Goal: Task Accomplishment & Management: Manage account settings

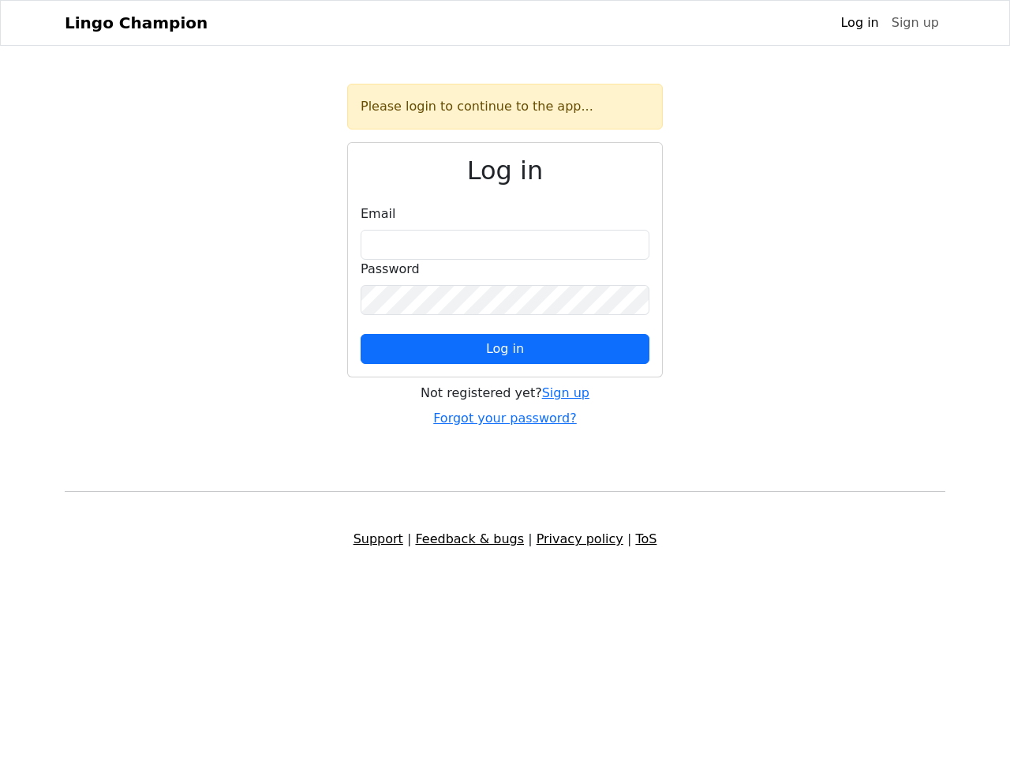
click at [505, 349] on span "Log in" at bounding box center [505, 348] width 38 height 15
